Goal: Check status: Check status

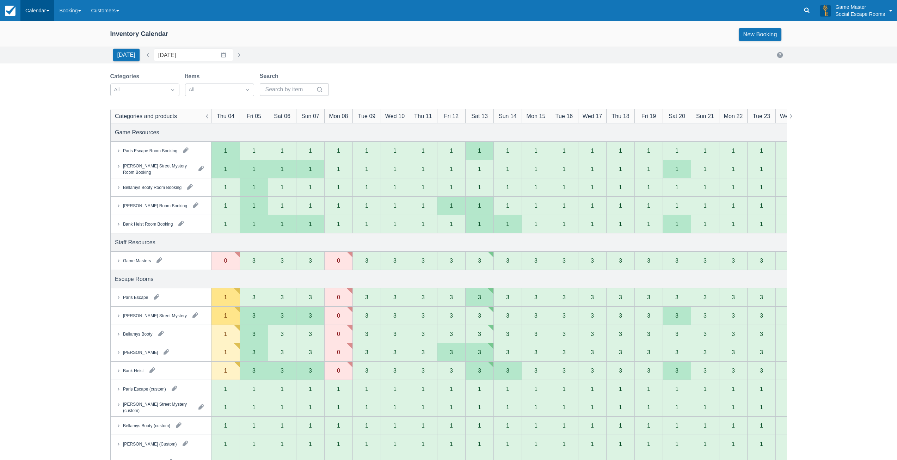
click at [39, 12] on link "Calendar" at bounding box center [37, 10] width 34 height 21
click at [38, 95] on link "Day" at bounding box center [49, 96] width 56 height 15
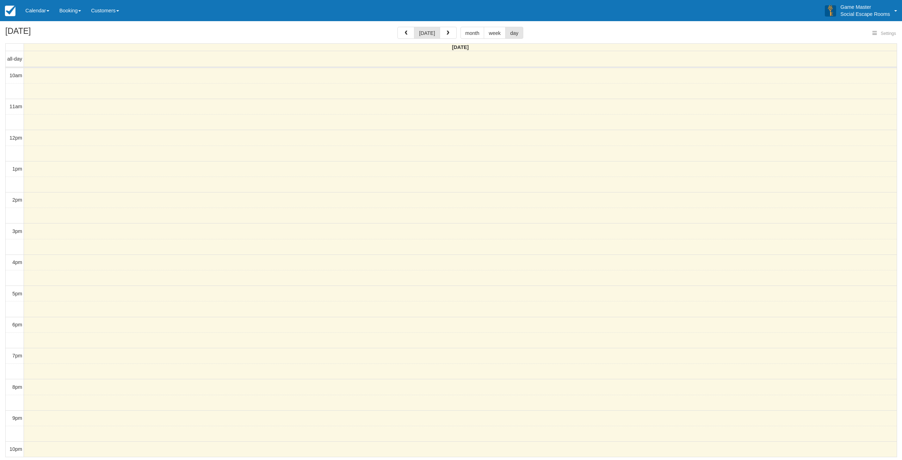
select select
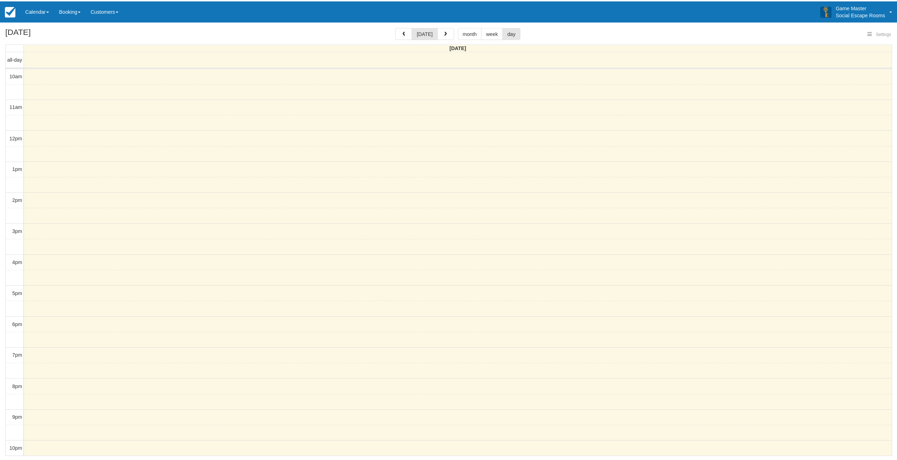
scroll to position [1, 0]
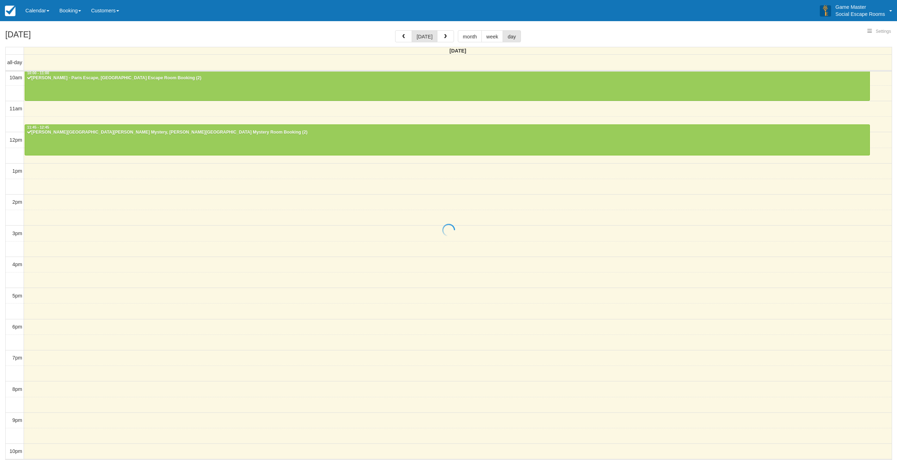
select select
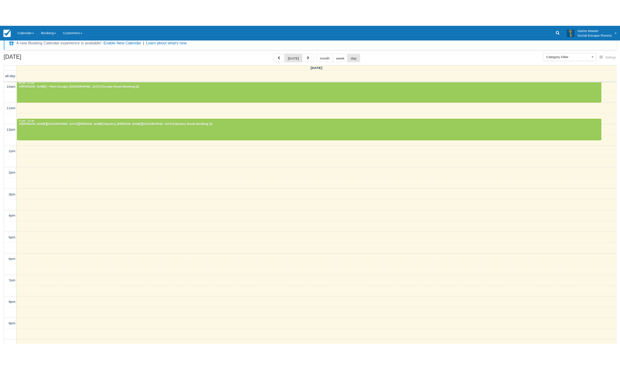
scroll to position [21, 0]
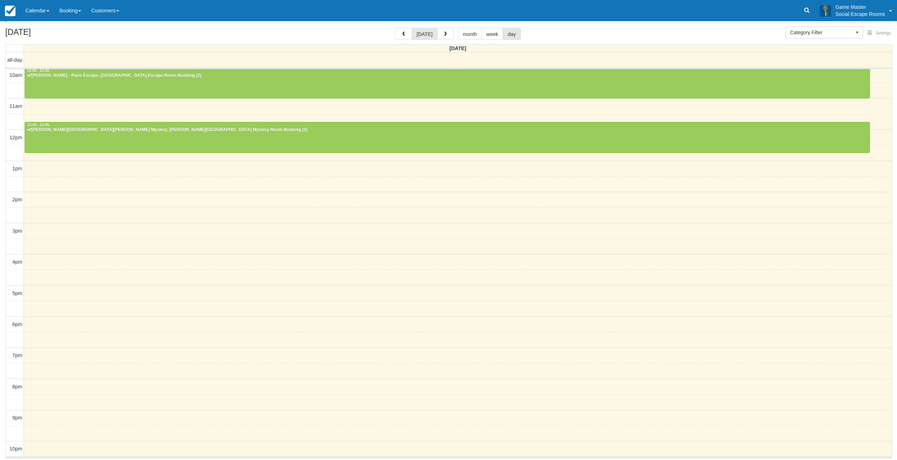
click at [5, 179] on div "September 4, 2025 today month week day Thursday all-day 10am 11am 12pm 1pm 2pm …" at bounding box center [448, 243] width 897 height 430
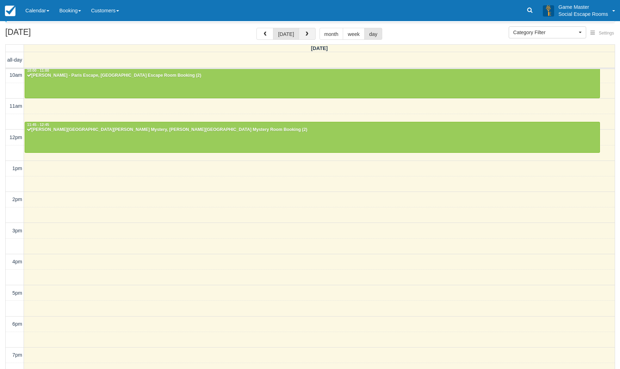
click at [309, 32] on button "button" at bounding box center [307, 34] width 17 height 12
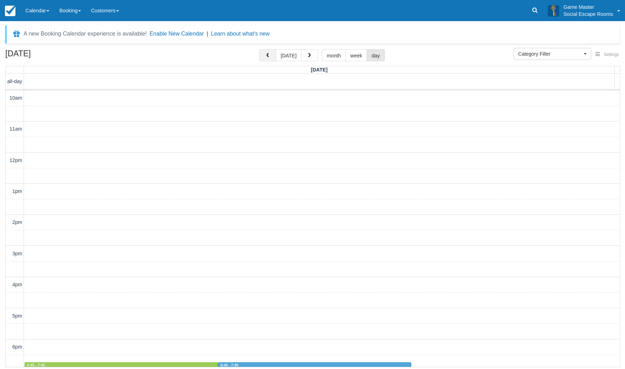
click at [270, 55] on span "button" at bounding box center [267, 55] width 5 height 5
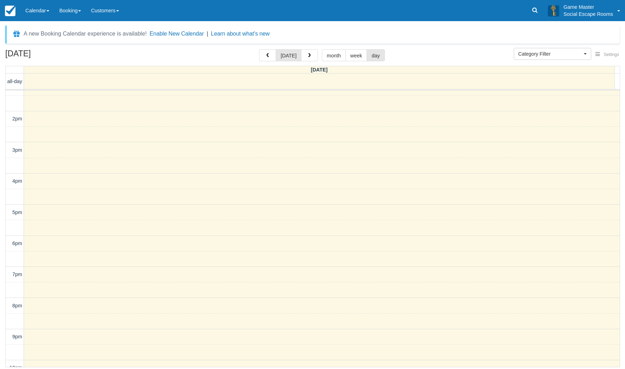
scroll to position [112, 0]
